Goal: Task Accomplishment & Management: Use online tool/utility

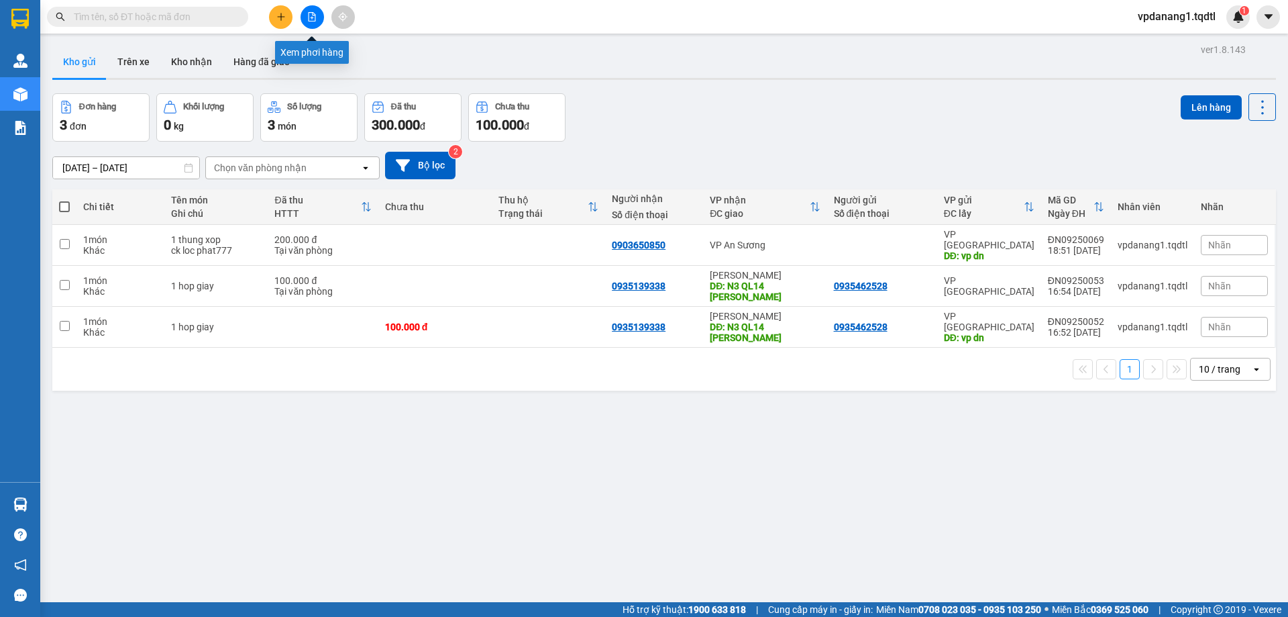
click at [316, 15] on icon "file-add" at bounding box center [311, 16] width 9 height 9
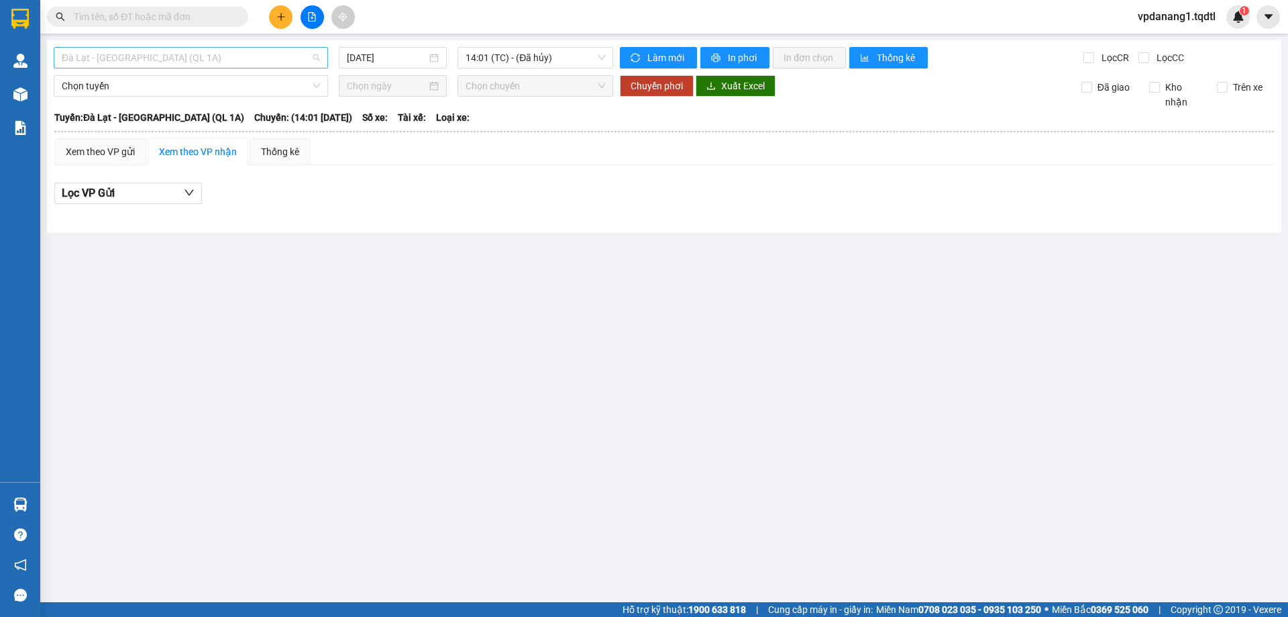
click at [193, 56] on span "Đà Lạt - [GEOGRAPHIC_DATA] (QL 1A)" at bounding box center [191, 58] width 258 height 20
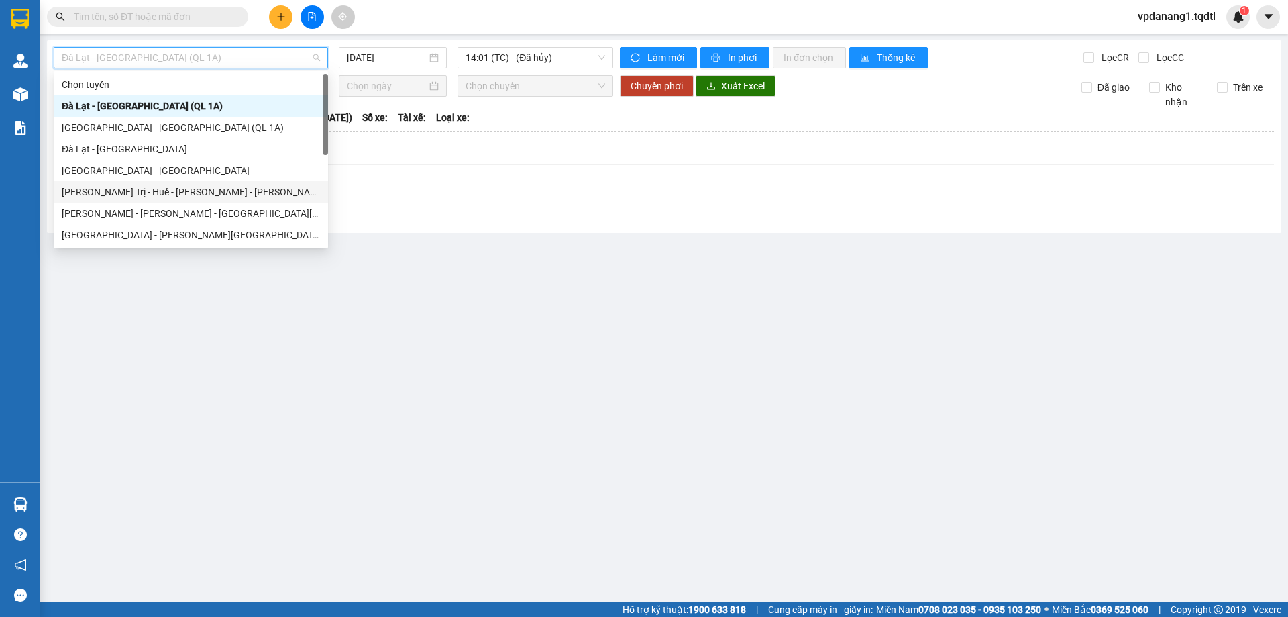
click at [212, 191] on div "[PERSON_NAME] Trị - Huế - [PERSON_NAME] - [PERSON_NAME]" at bounding box center [191, 191] width 258 height 15
type input "[DATE]"
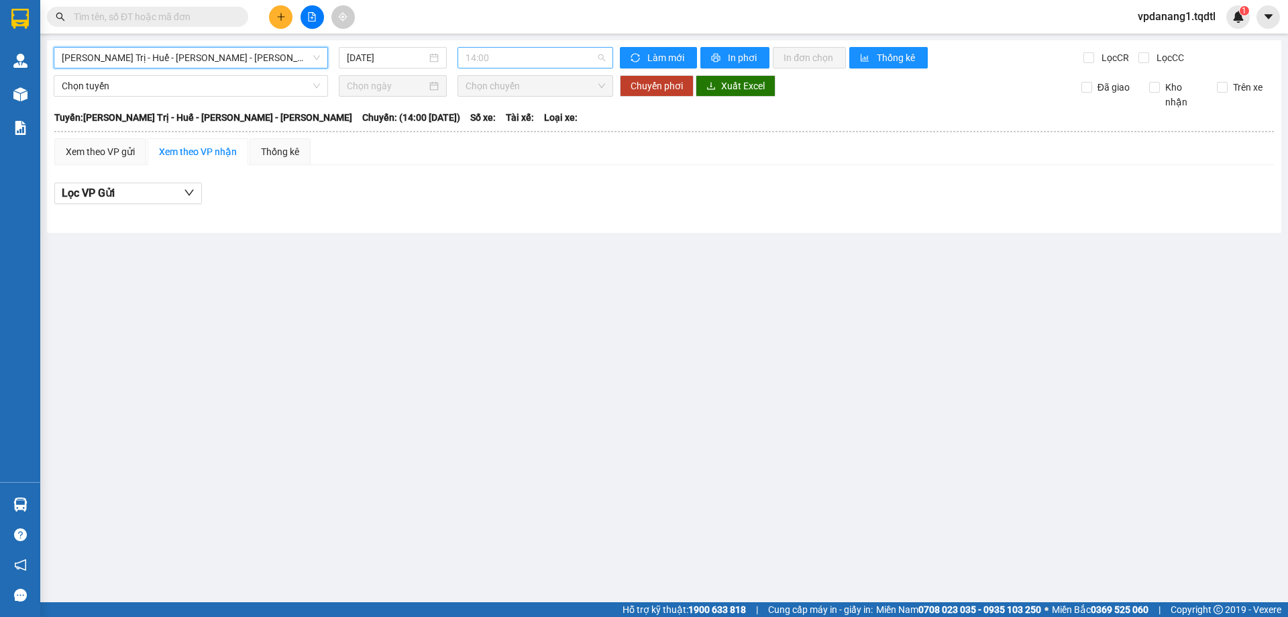
click at [559, 62] on span "14:00" at bounding box center [536, 58] width 140 height 20
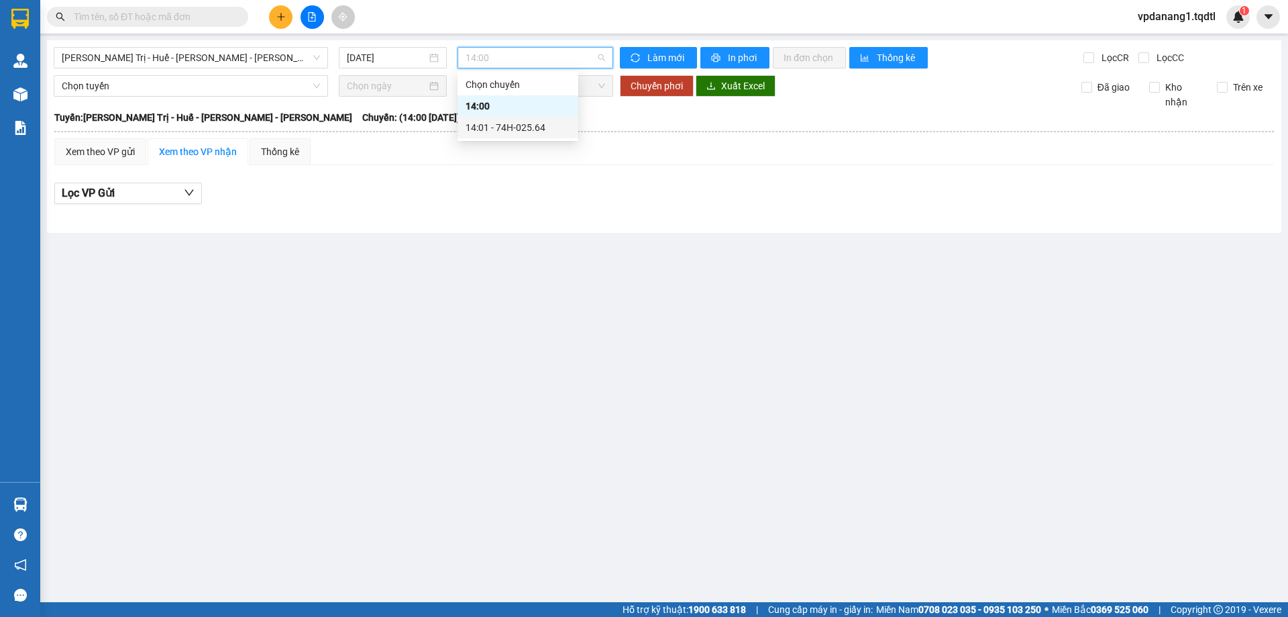
click at [549, 131] on div "14:01 - 74H-025.64" at bounding box center [518, 127] width 105 height 15
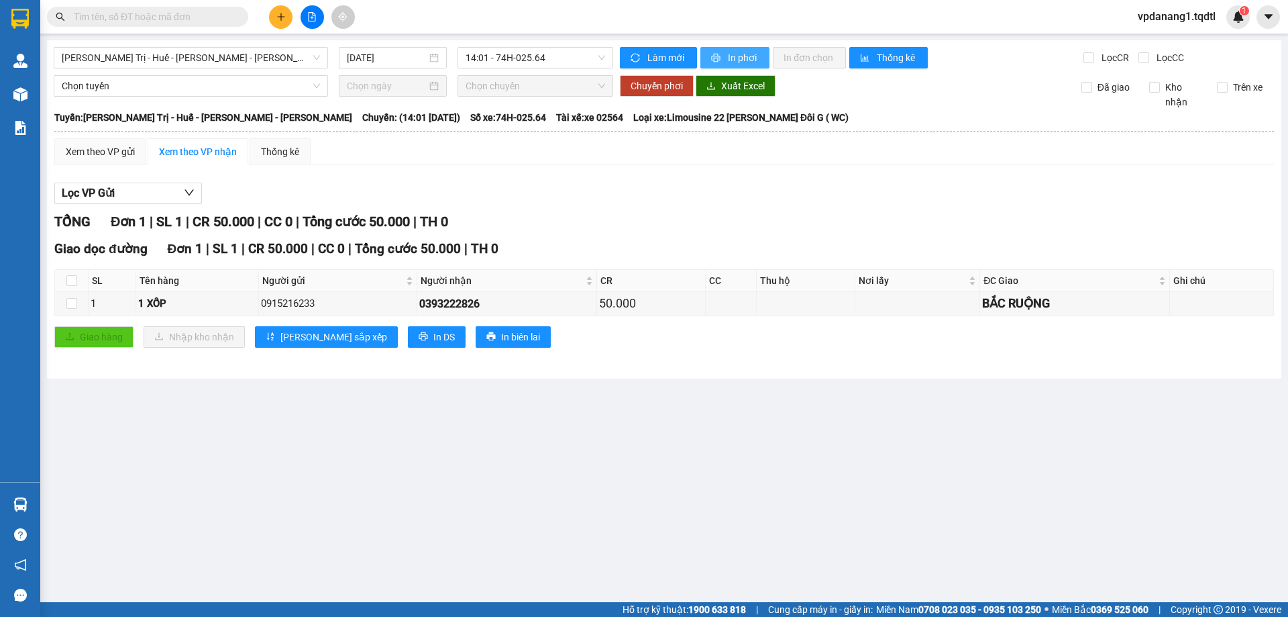
click at [743, 53] on span "In phơi" at bounding box center [743, 57] width 31 height 15
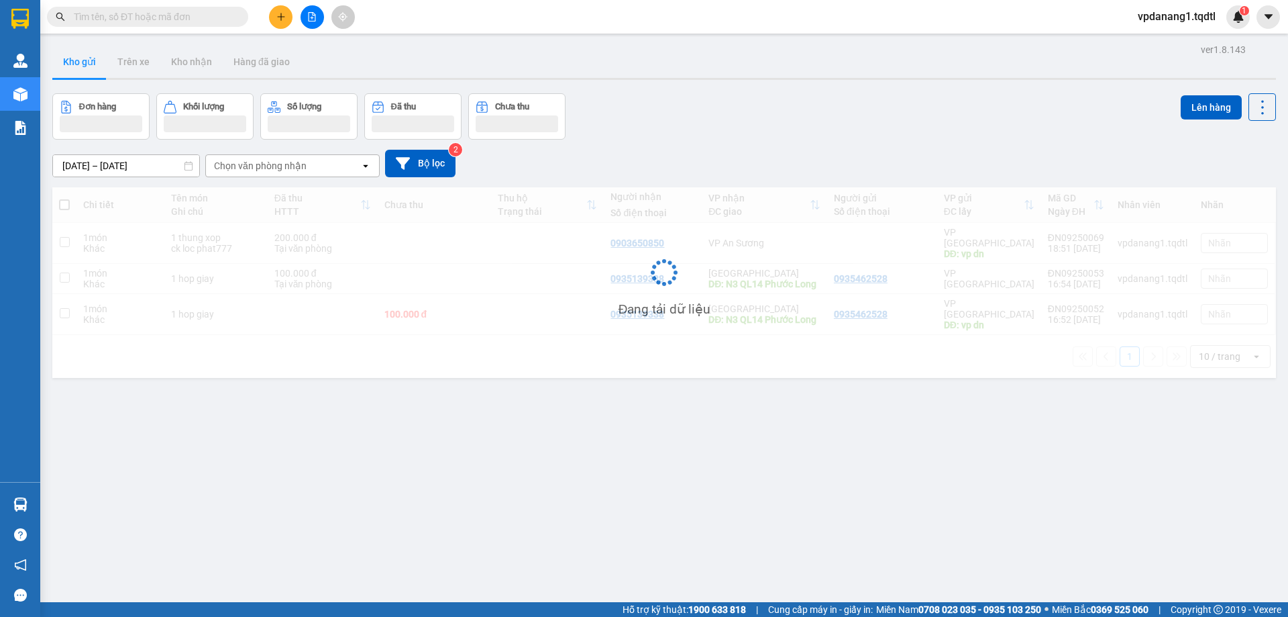
click at [313, 11] on button at bounding box center [312, 16] width 23 height 23
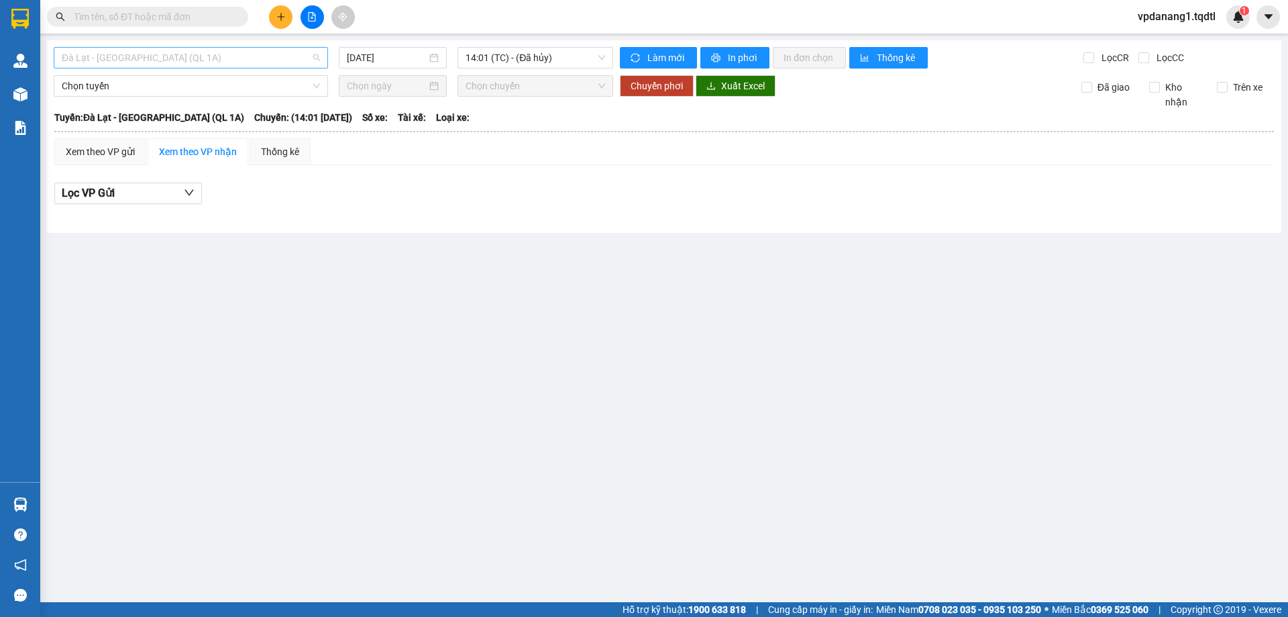
click at [225, 58] on span "Đà Lạt - [GEOGRAPHIC_DATA] (QL 1A)" at bounding box center [191, 58] width 258 height 20
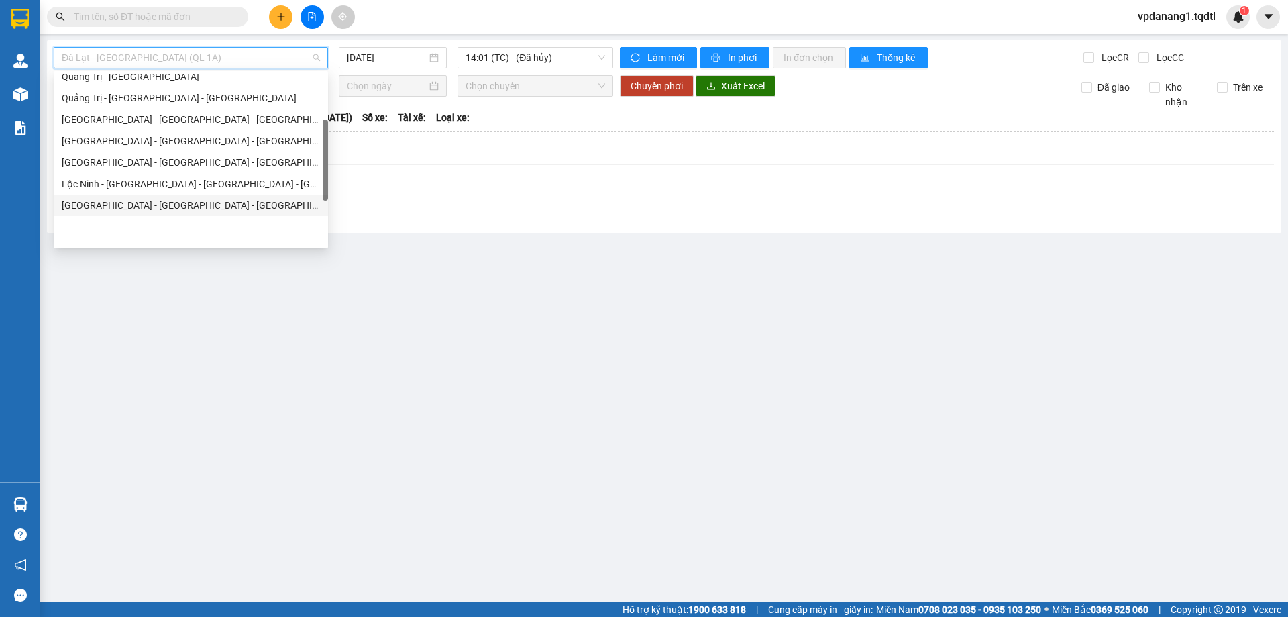
scroll to position [134, 0]
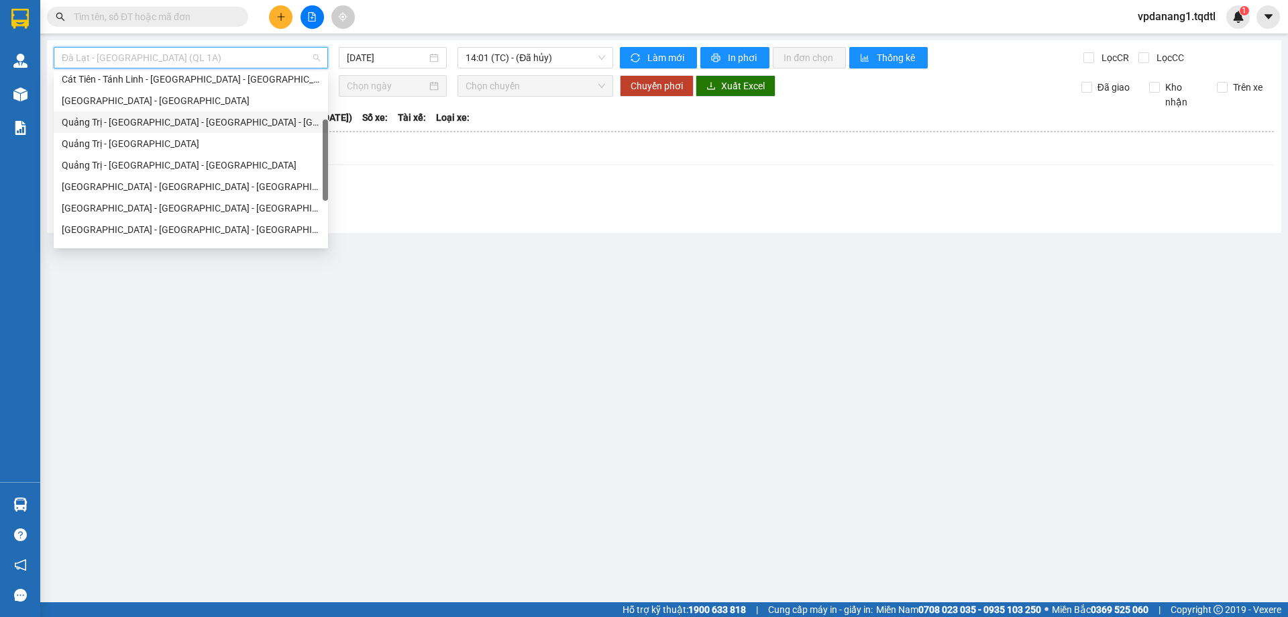
click at [229, 116] on div "[PERSON_NAME] Trị - [GEOGRAPHIC_DATA] - [GEOGRAPHIC_DATA] - [GEOGRAPHIC_DATA]" at bounding box center [191, 122] width 258 height 15
type input "[DATE]"
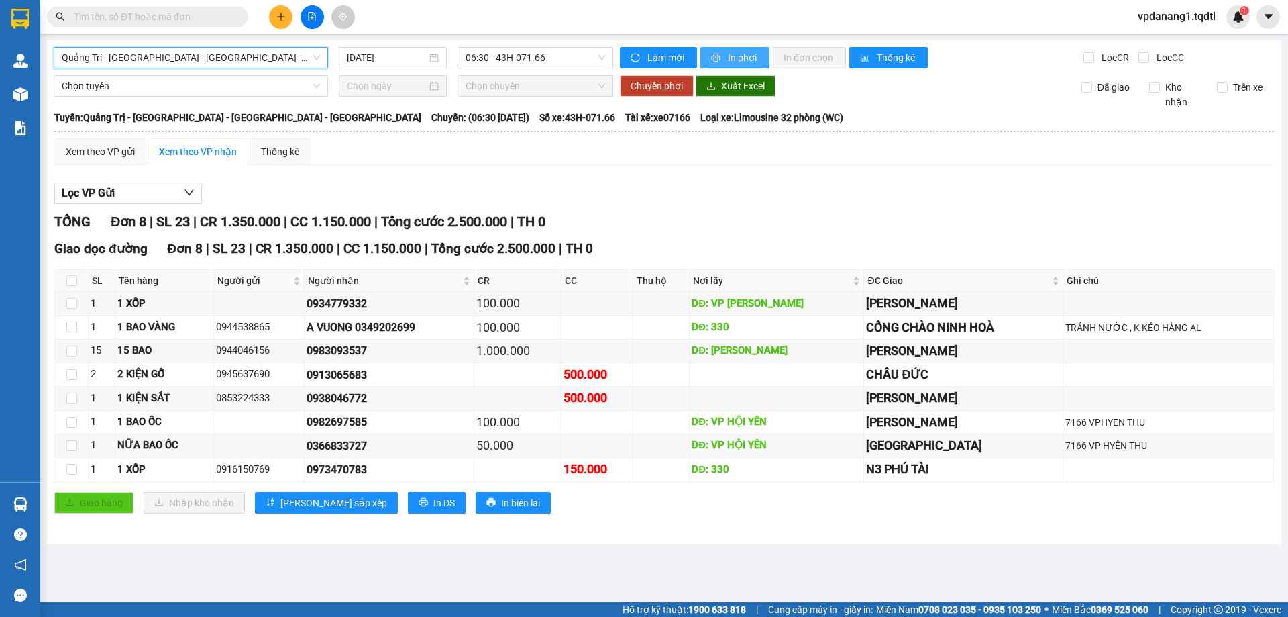
click at [747, 57] on span "In phơi" at bounding box center [743, 57] width 31 height 15
click at [557, 58] on span "06:30 - 43H-071.66" at bounding box center [536, 58] width 140 height 20
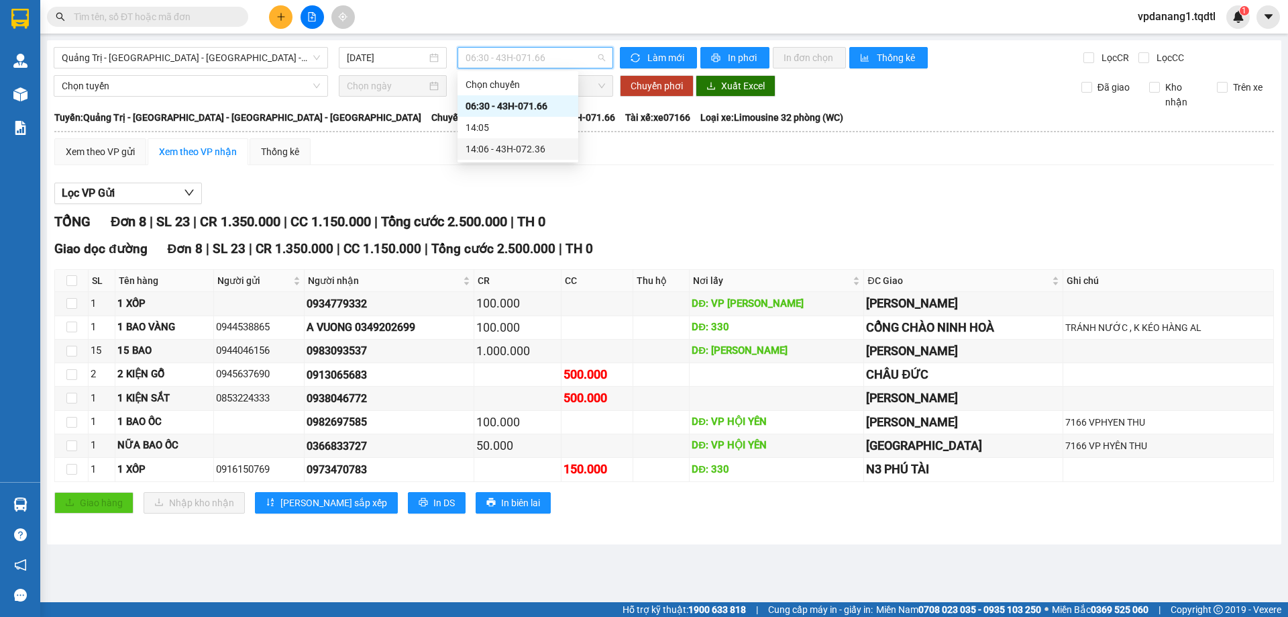
click at [539, 146] on div "14:06 - 43H-072.36" at bounding box center [518, 149] width 105 height 15
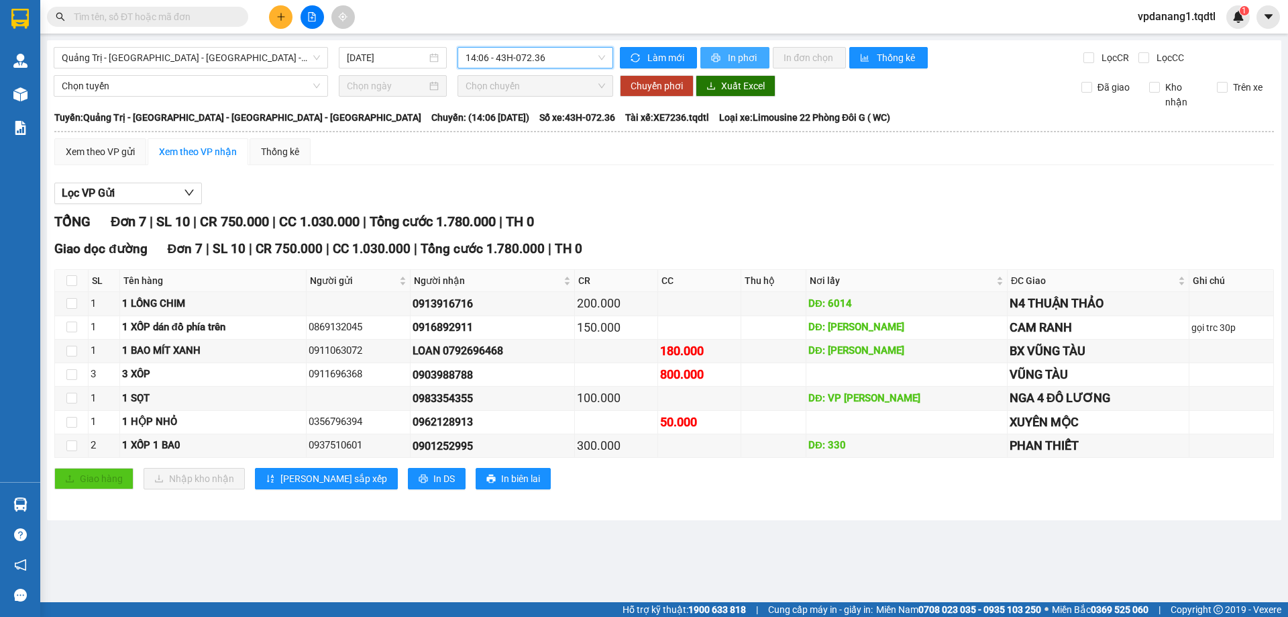
click at [745, 57] on span "In phơi" at bounding box center [743, 57] width 31 height 15
click at [742, 51] on span "In phơi" at bounding box center [743, 57] width 31 height 15
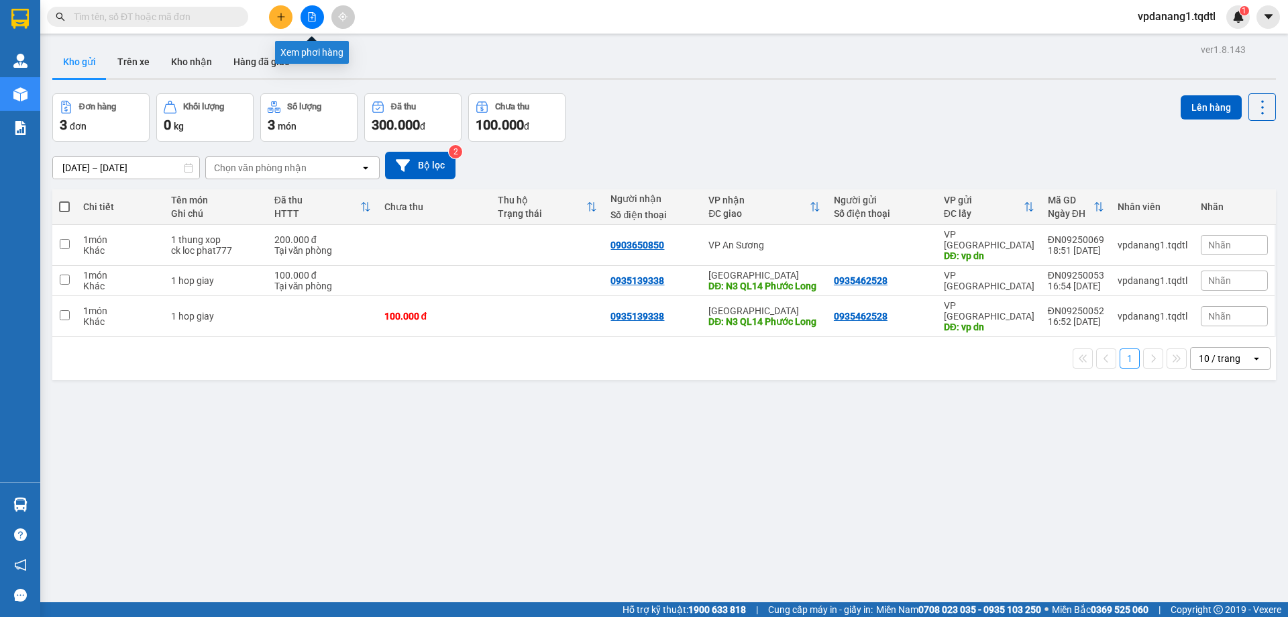
click at [308, 17] on icon "file-add" at bounding box center [311, 16] width 9 height 9
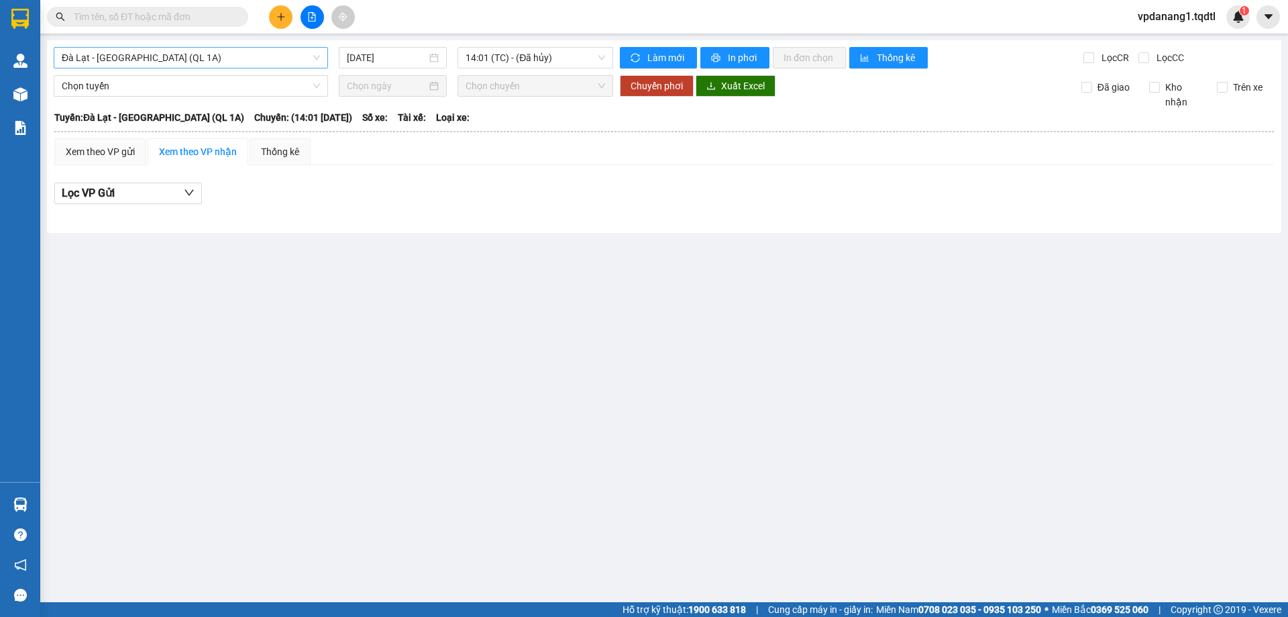
click at [201, 60] on span "Đà Lạt - [GEOGRAPHIC_DATA] (QL 1A)" at bounding box center [191, 58] width 258 height 20
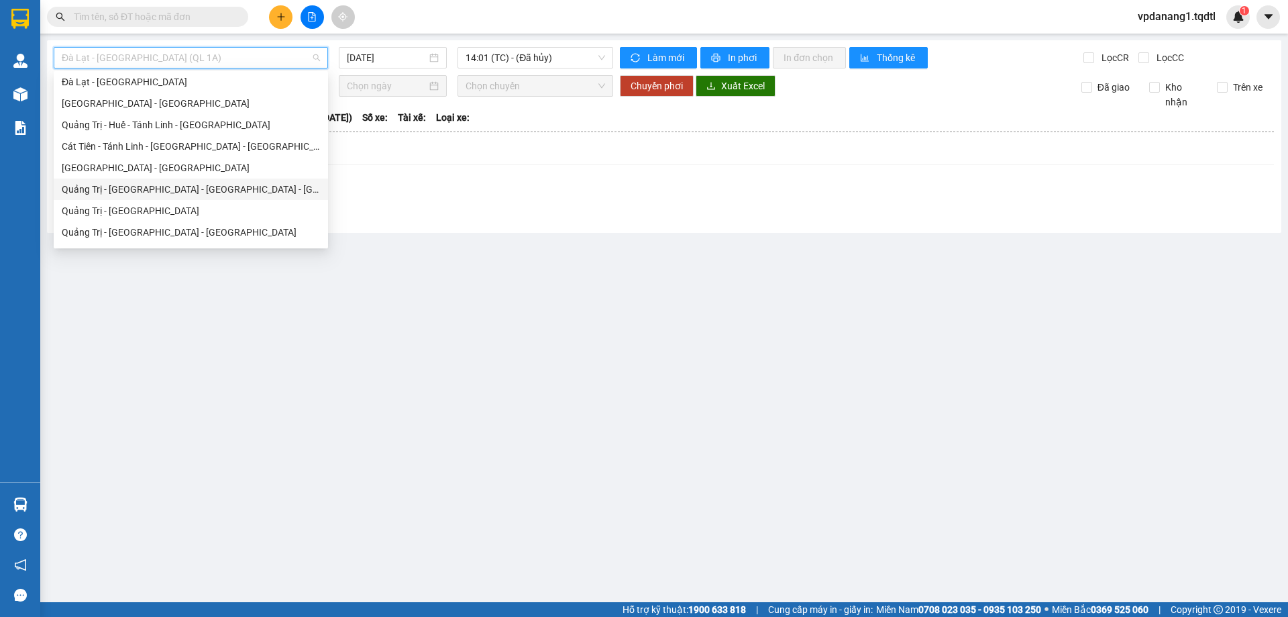
scroll to position [134, 0]
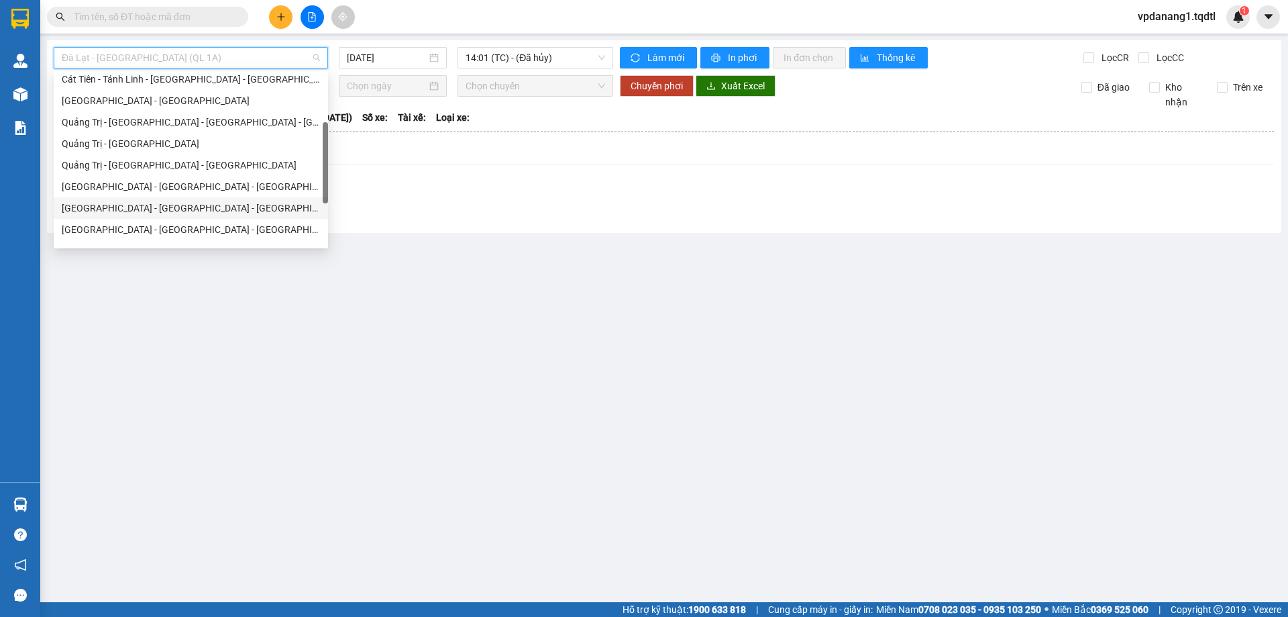
click at [184, 208] on div "Đà Nẵng - Nha Trang - Đà Lạt" at bounding box center [191, 208] width 258 height 15
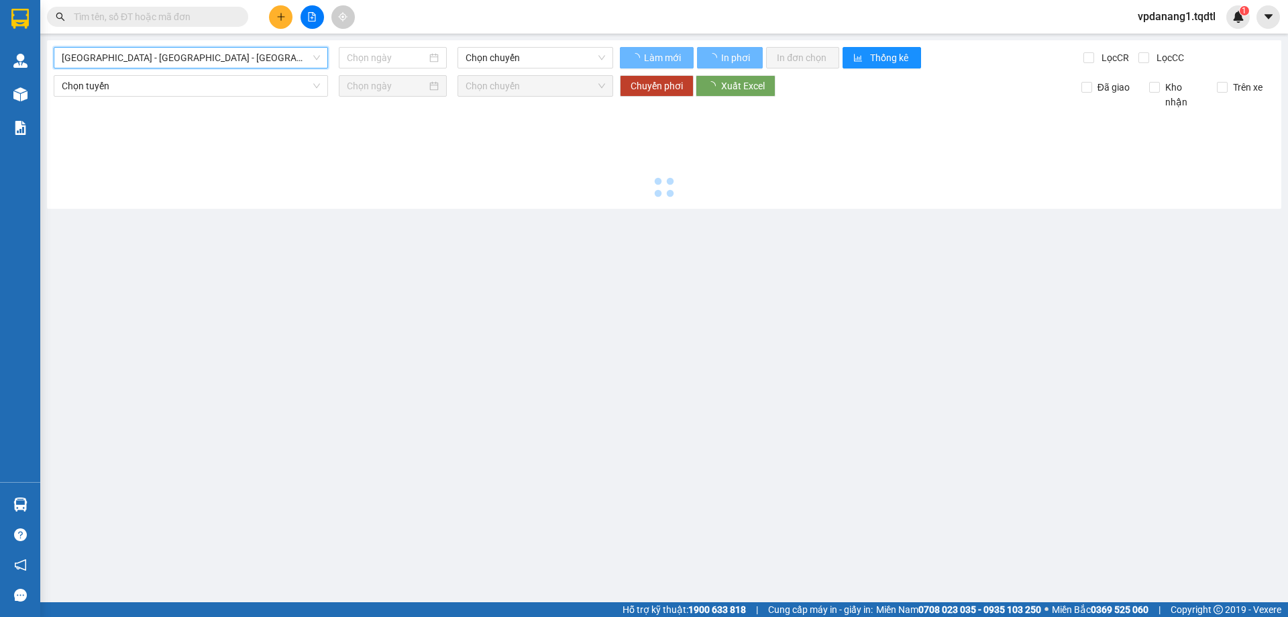
type input "[DATE]"
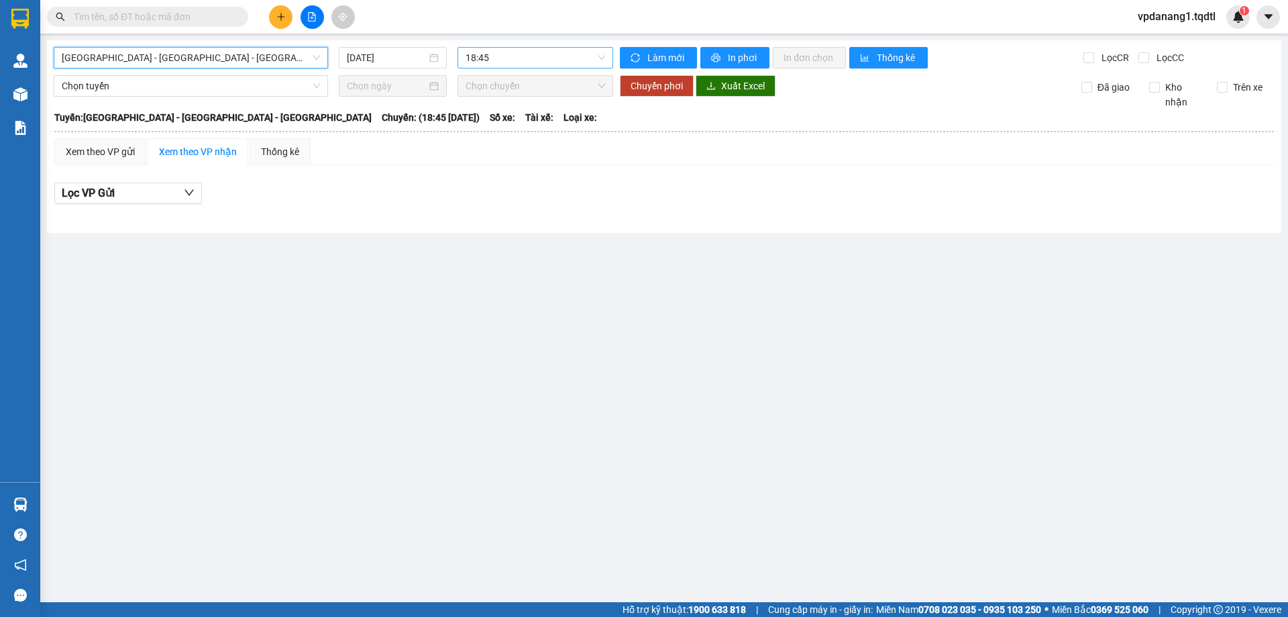
click at [560, 64] on span "18:45" at bounding box center [536, 58] width 140 height 20
click at [233, 54] on span "Đà Nẵng - Nha Trang - Đà Lạt" at bounding box center [191, 58] width 258 height 20
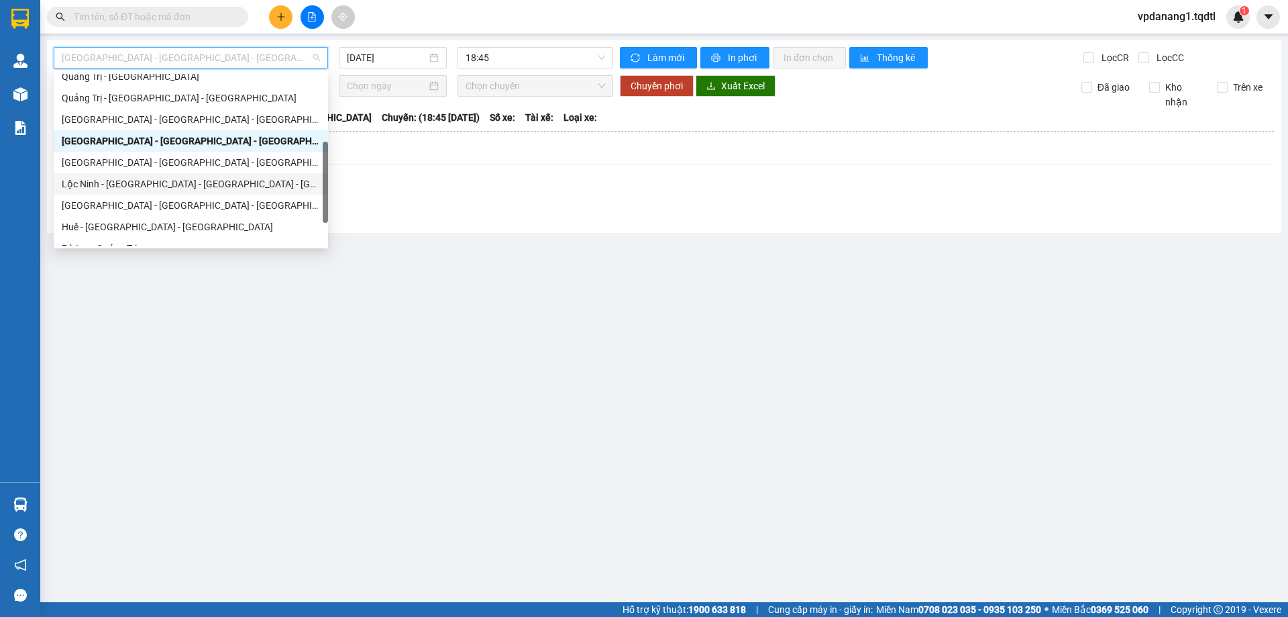
scroll to position [279, 0]
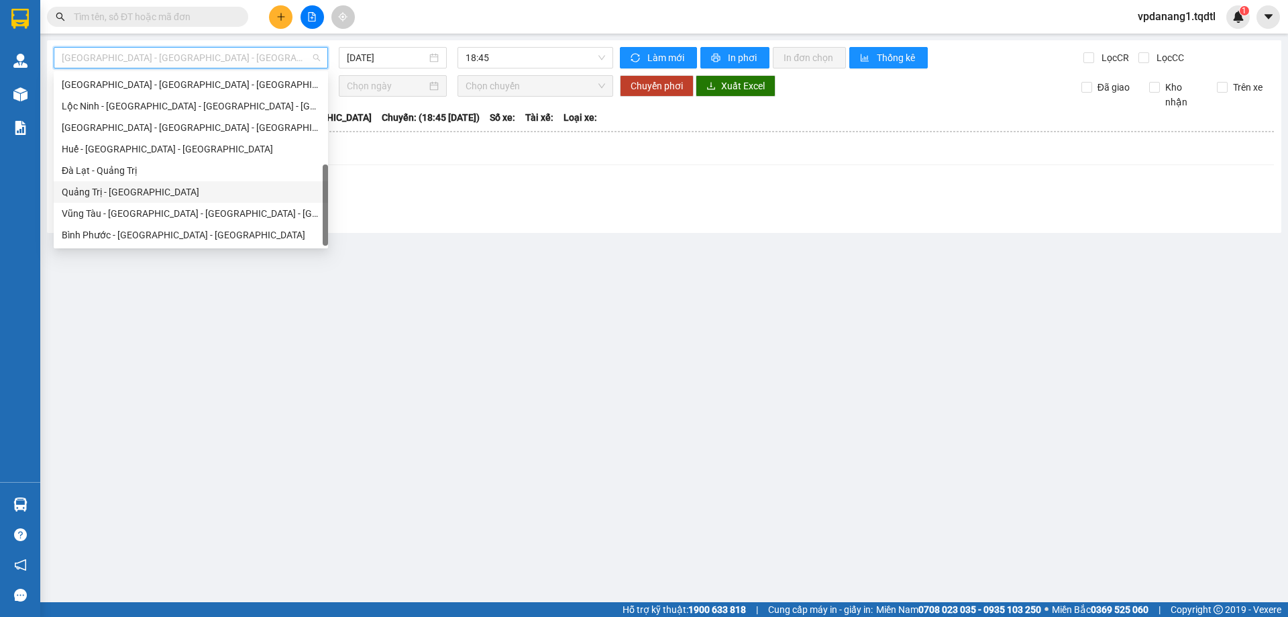
click at [138, 192] on div "Quảng Trị - Đà Lạt" at bounding box center [191, 191] width 258 height 15
type input "[DATE]"
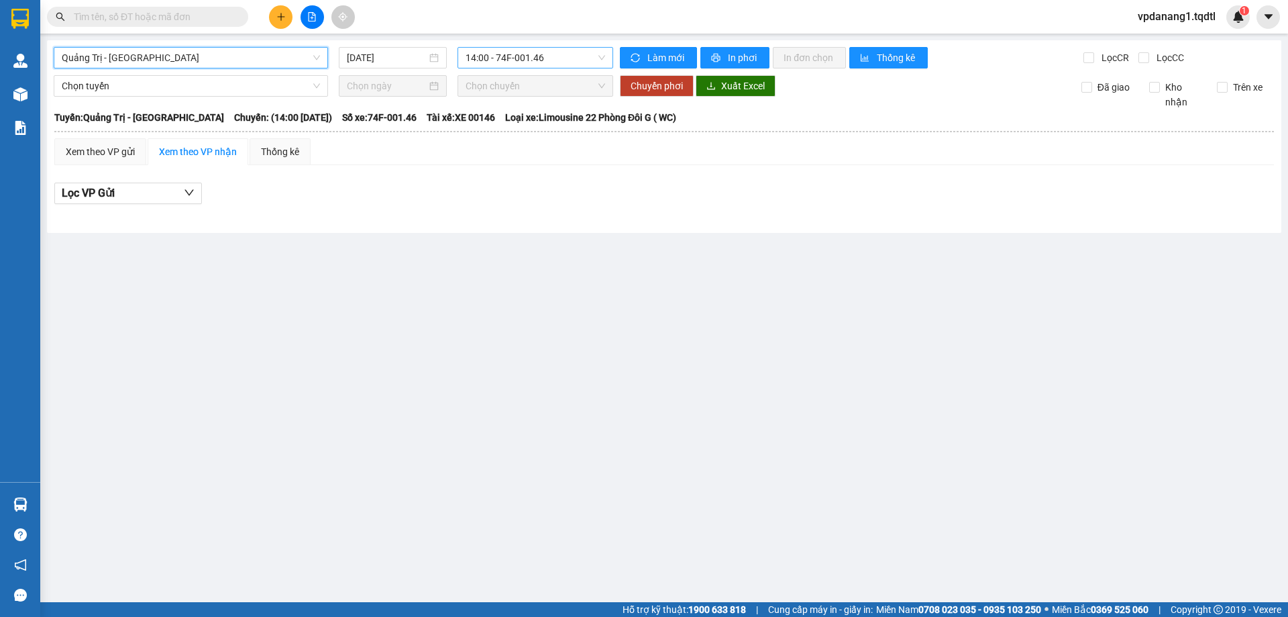
click at [556, 58] on span "14:00 - 74F-001.46" at bounding box center [536, 58] width 140 height 20
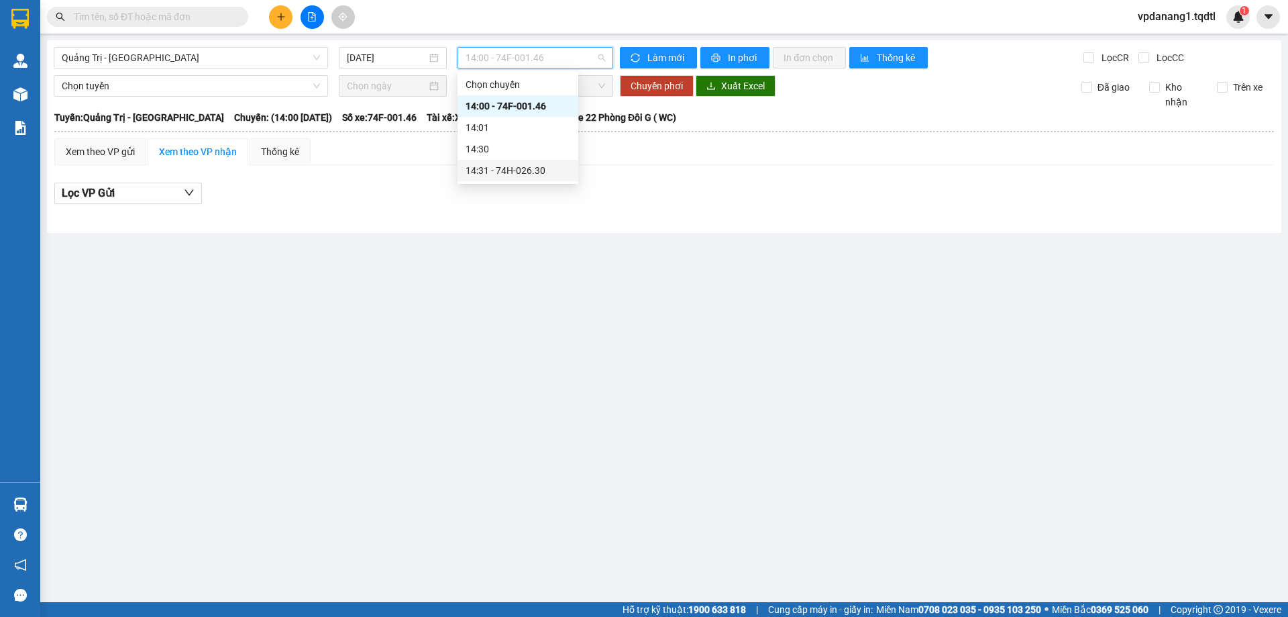
click at [550, 166] on div "14:31 - 74H-026.30" at bounding box center [518, 170] width 105 height 15
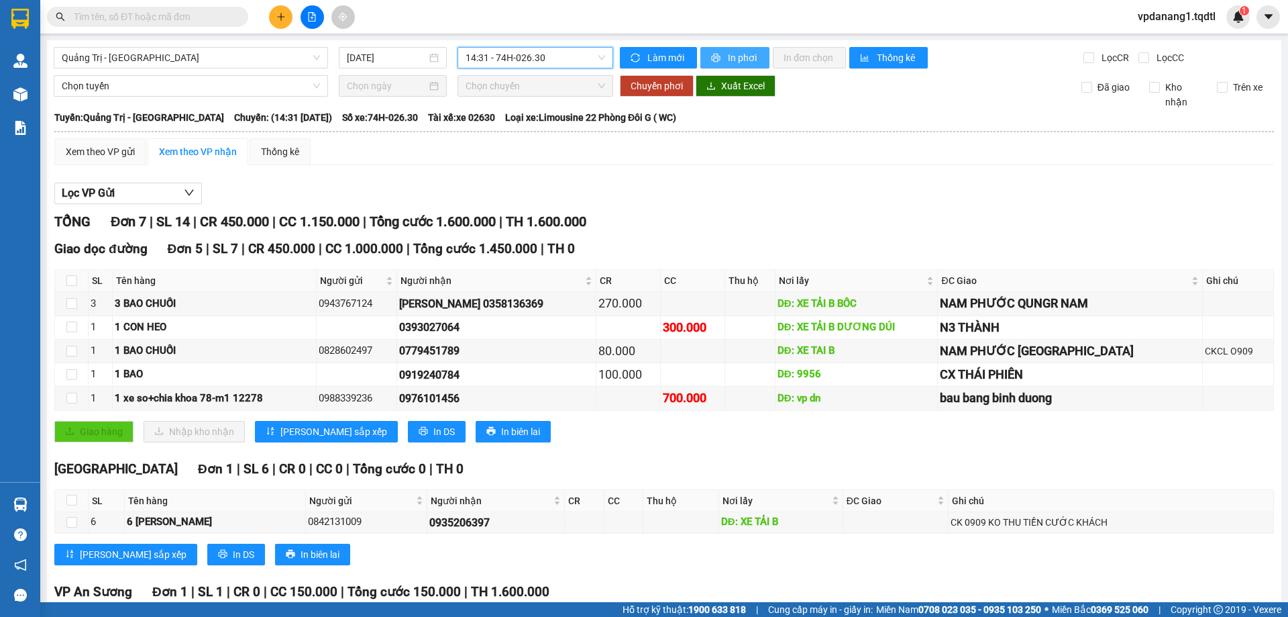
click at [745, 53] on span "In phơi" at bounding box center [743, 57] width 31 height 15
